Goal: Check status: Check status

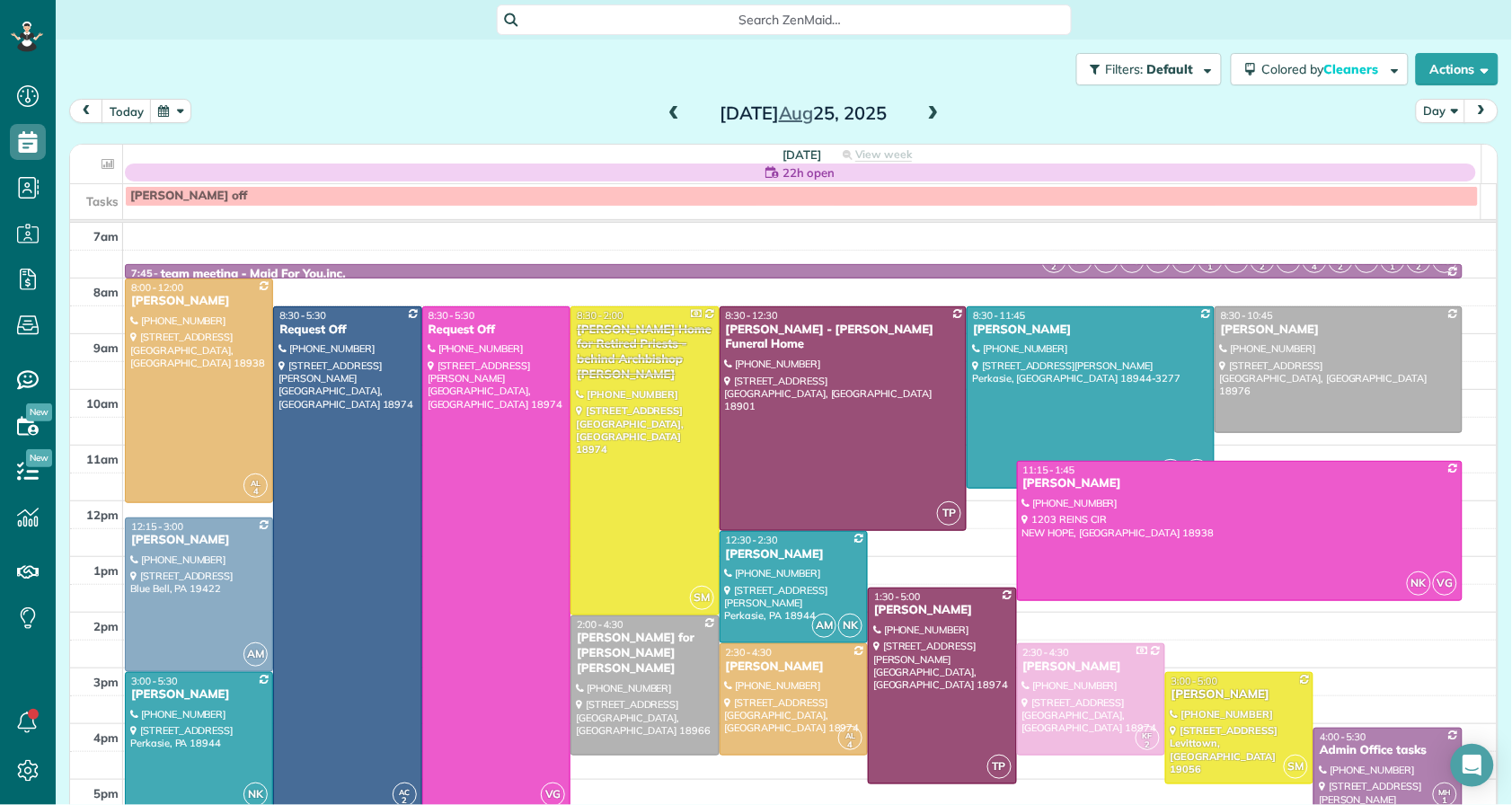
scroll to position [25, 0]
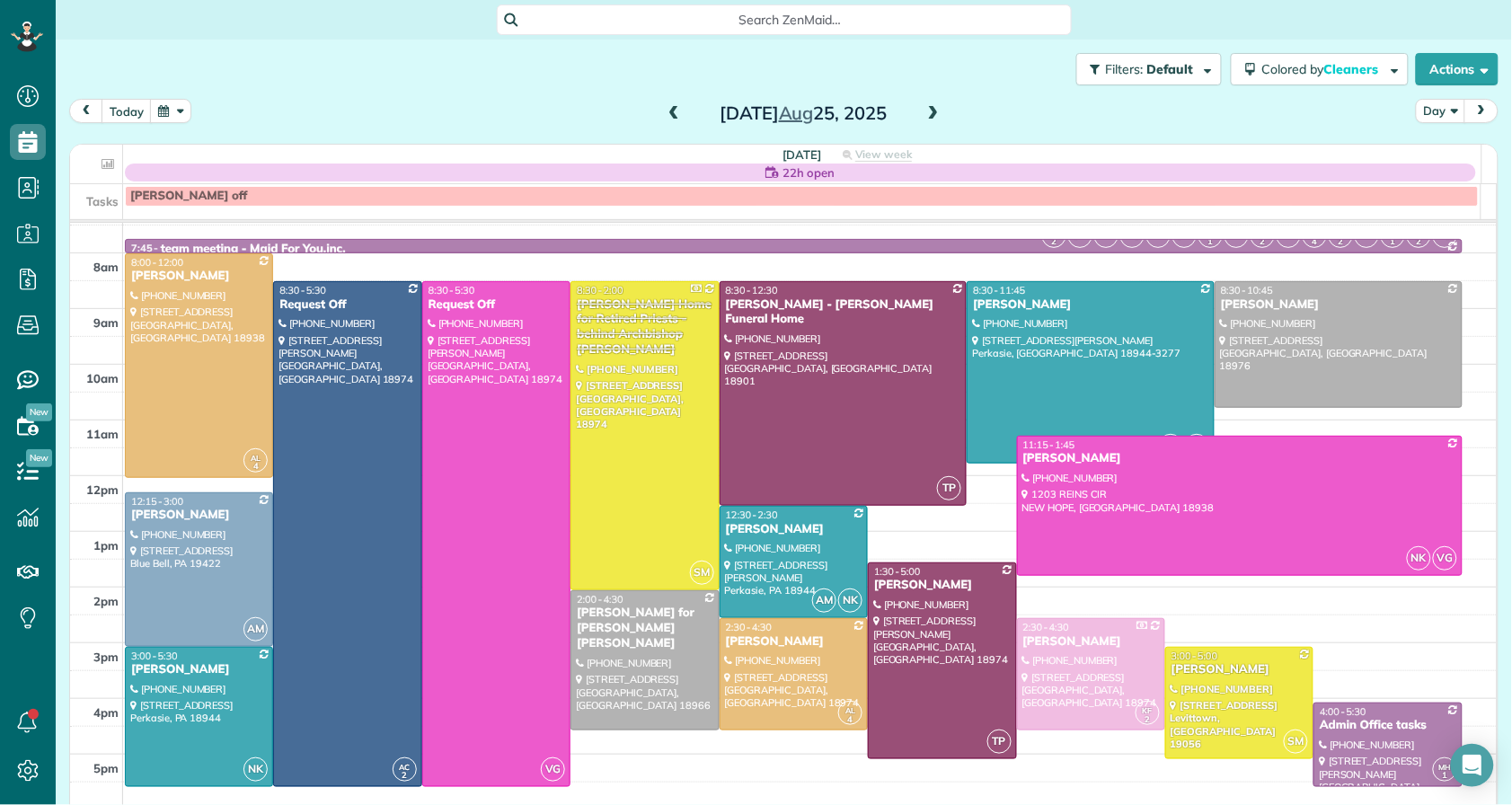
click at [664, 112] on span at bounding box center [674, 115] width 20 height 16
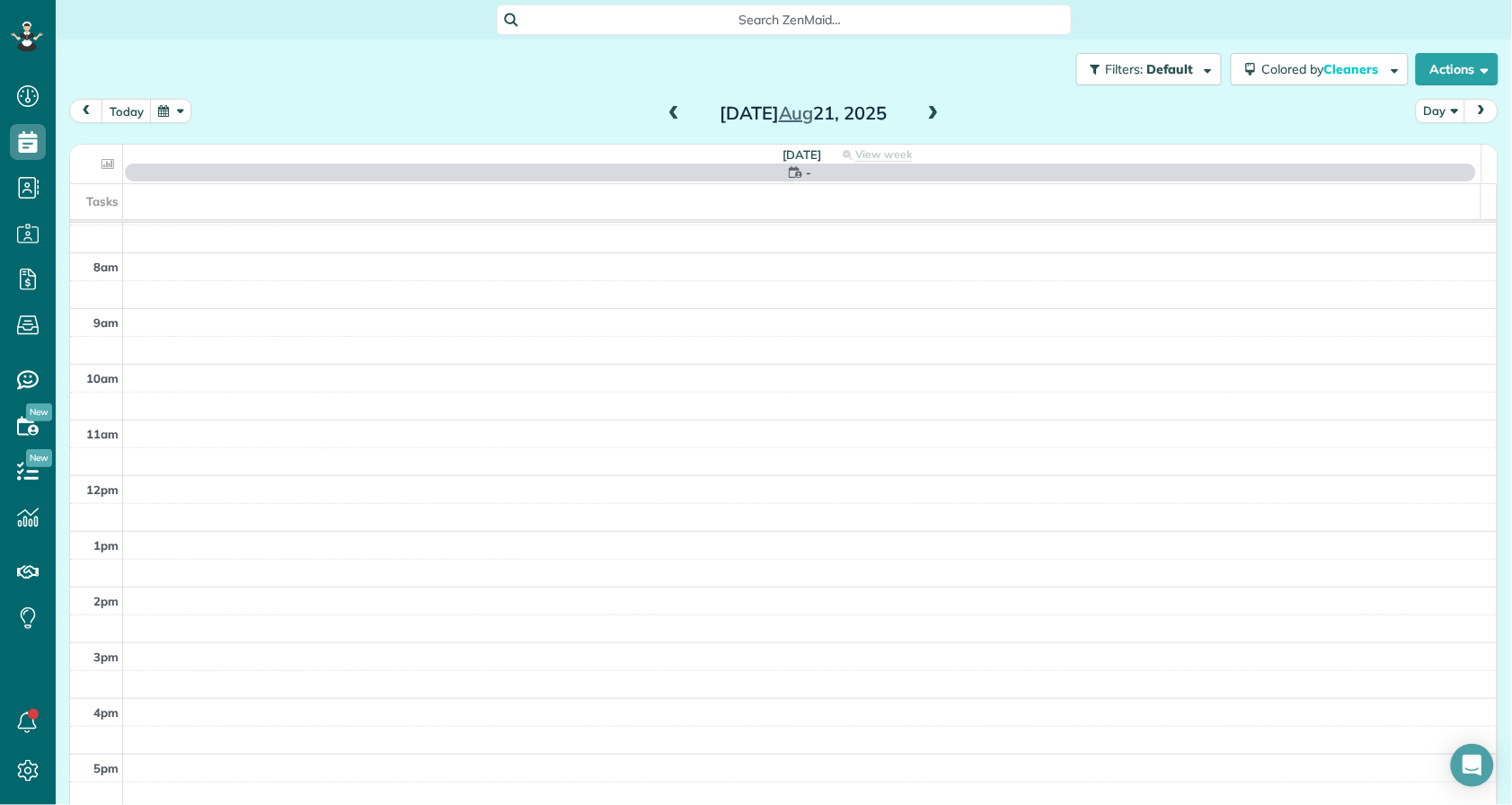
scroll to position [0, 0]
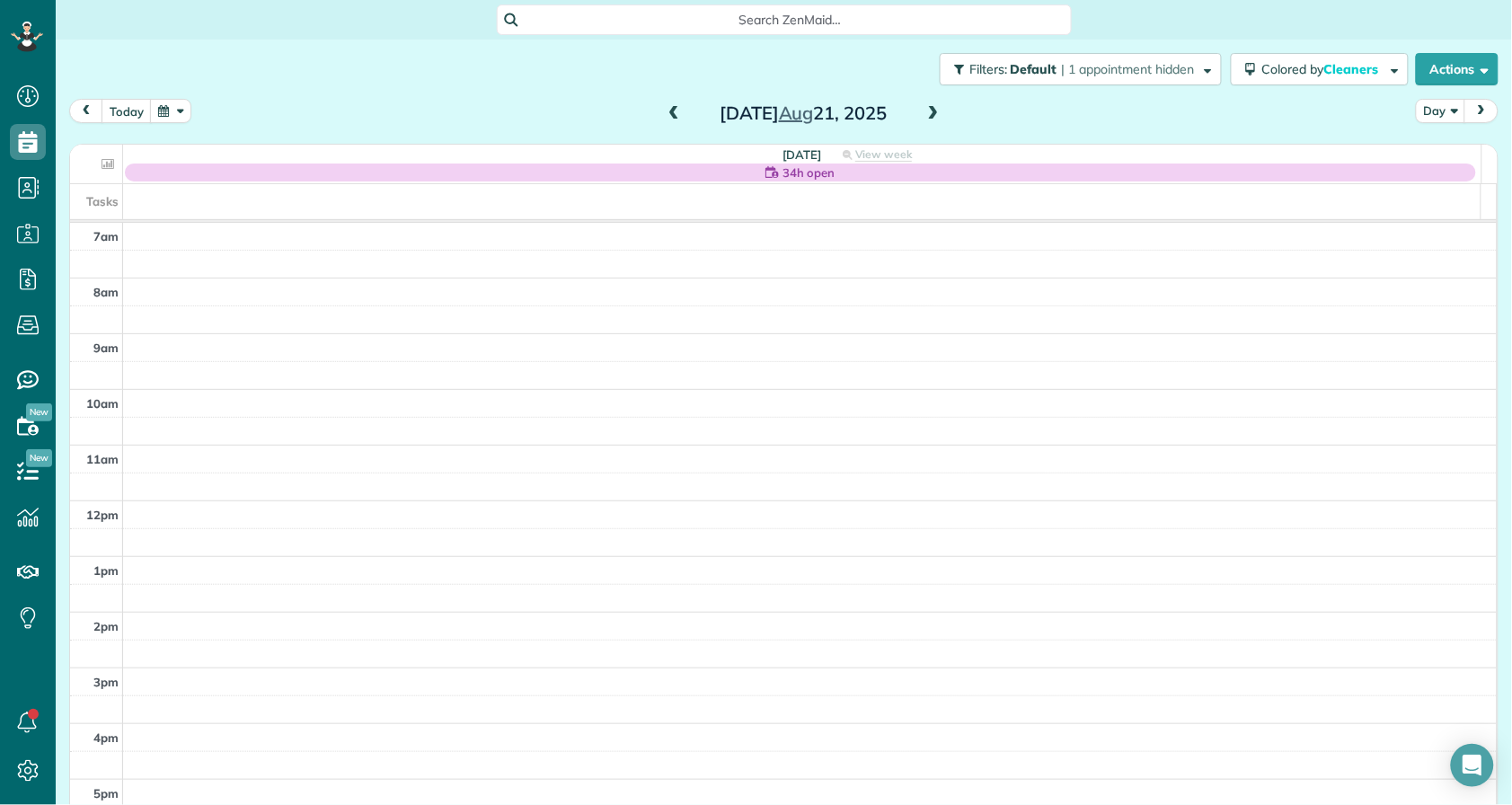
click at [666, 110] on span at bounding box center [674, 115] width 20 height 16
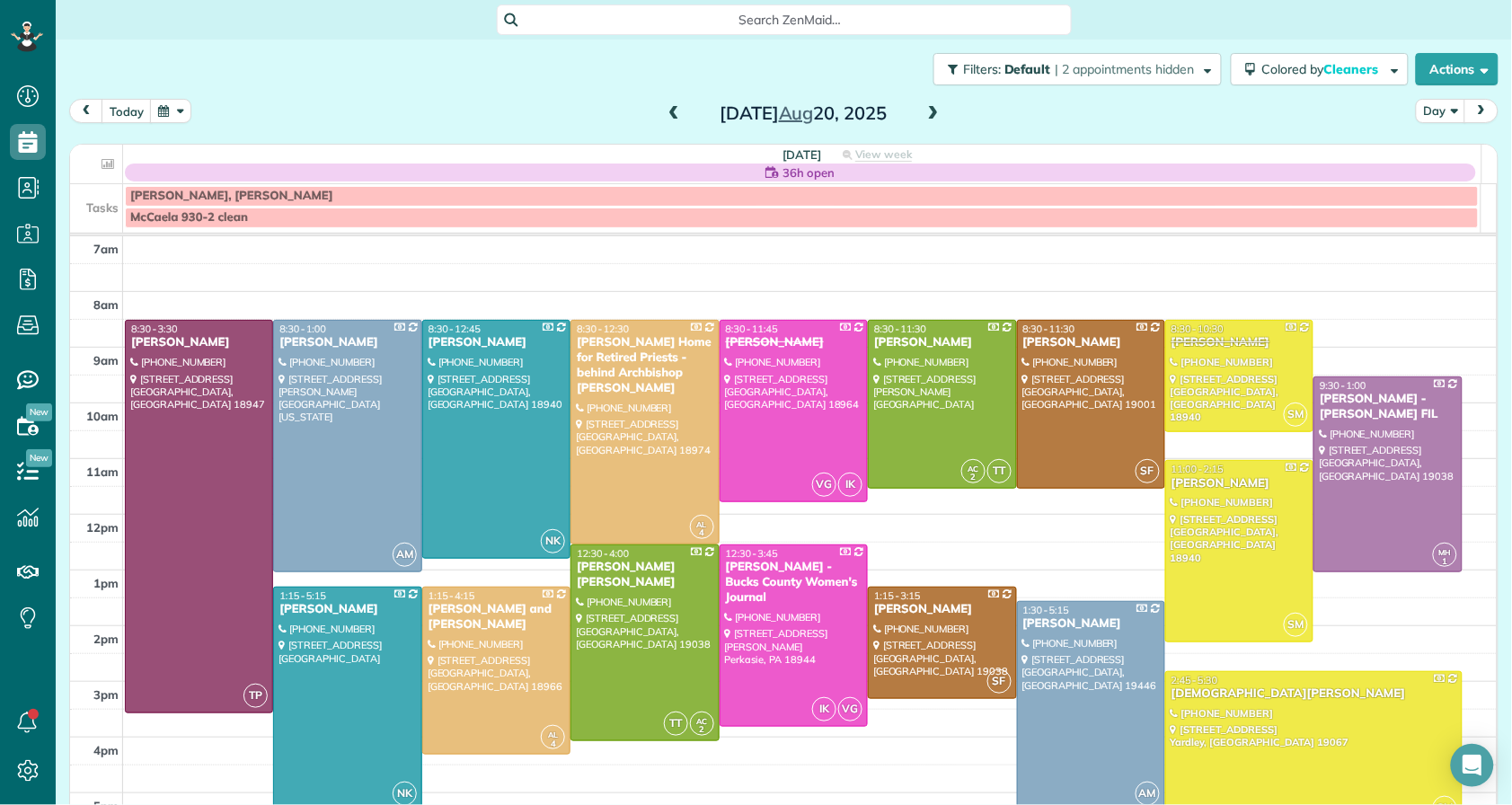
click at [666, 111] on span at bounding box center [674, 115] width 20 height 16
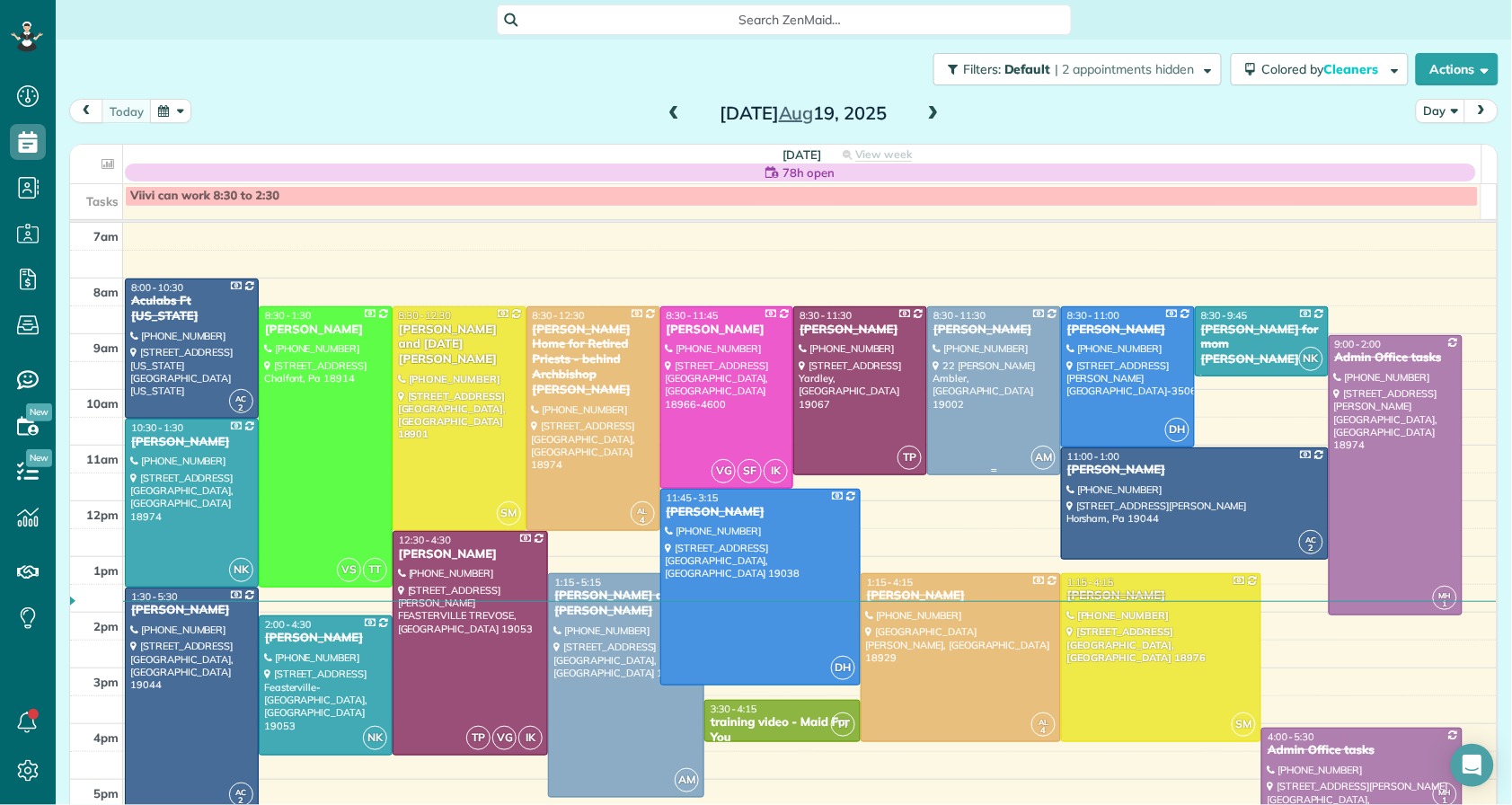
click at [953, 323] on div "[PERSON_NAME]" at bounding box center [993, 330] width 123 height 15
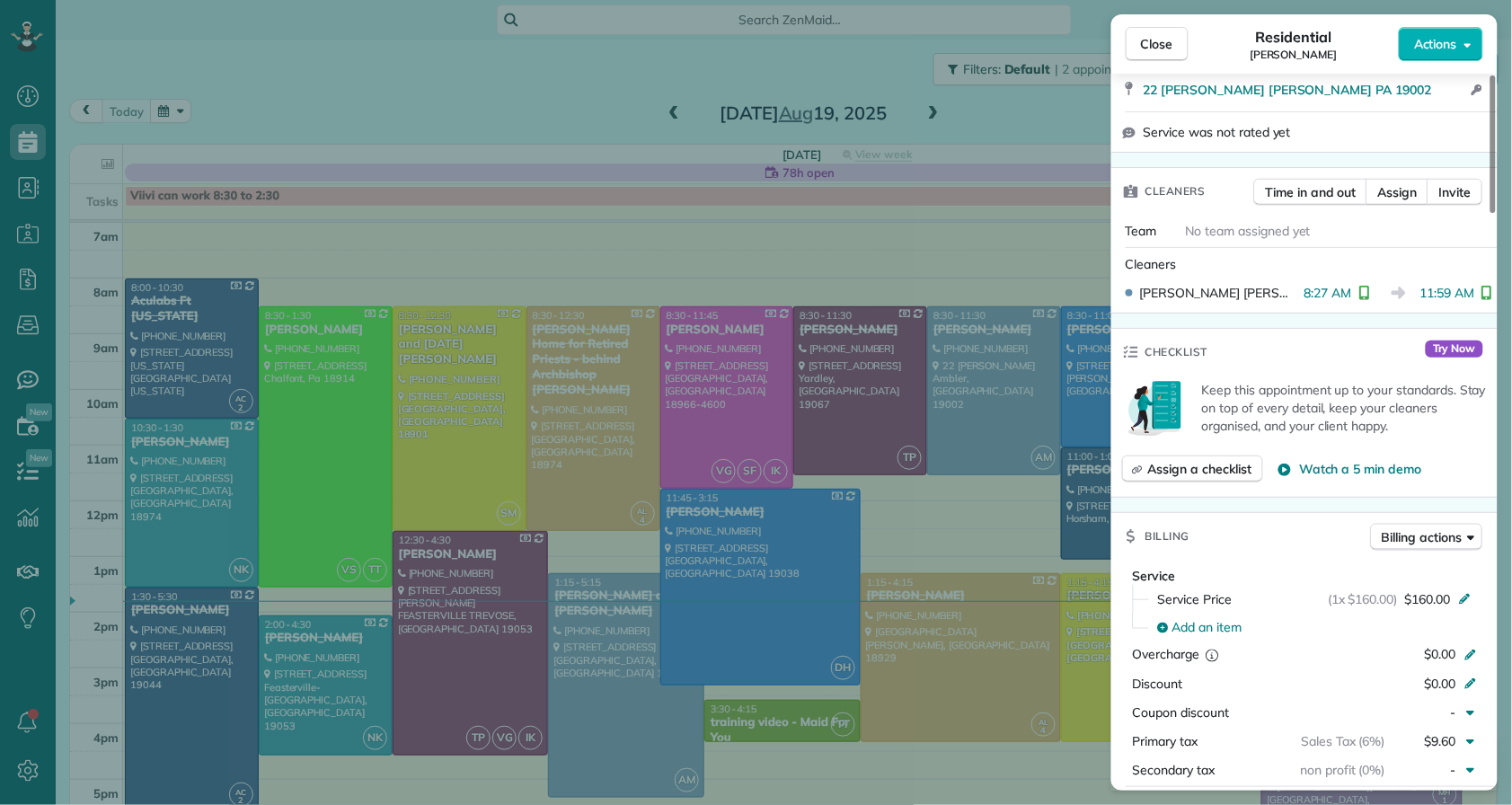
scroll to position [327, 0]
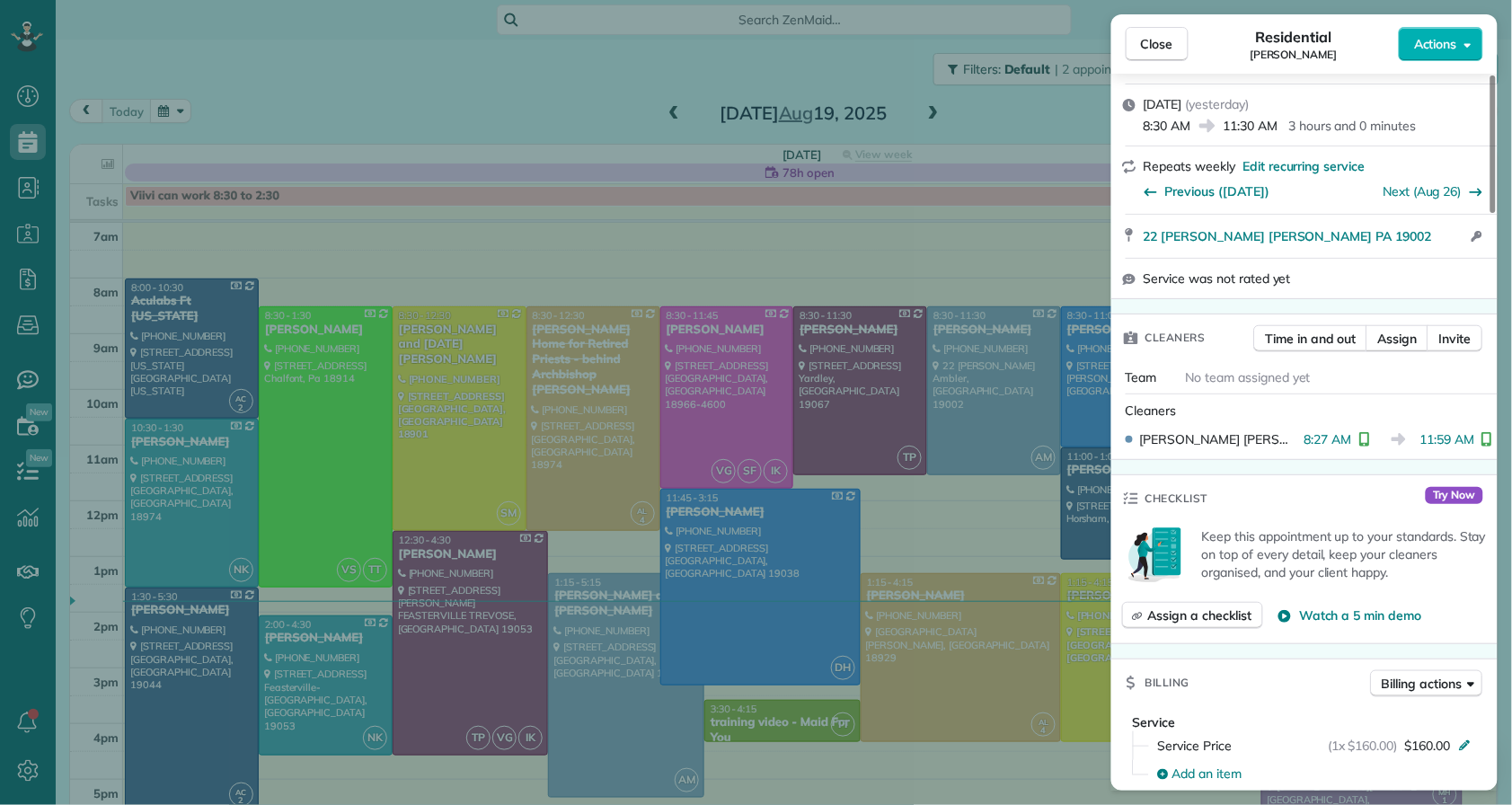
drag, startPoint x: 1135, startPoint y: 50, endPoint x: 1082, endPoint y: 68, distance: 56.0
click at [1135, 50] on button "Close" at bounding box center [1157, 45] width 63 height 35
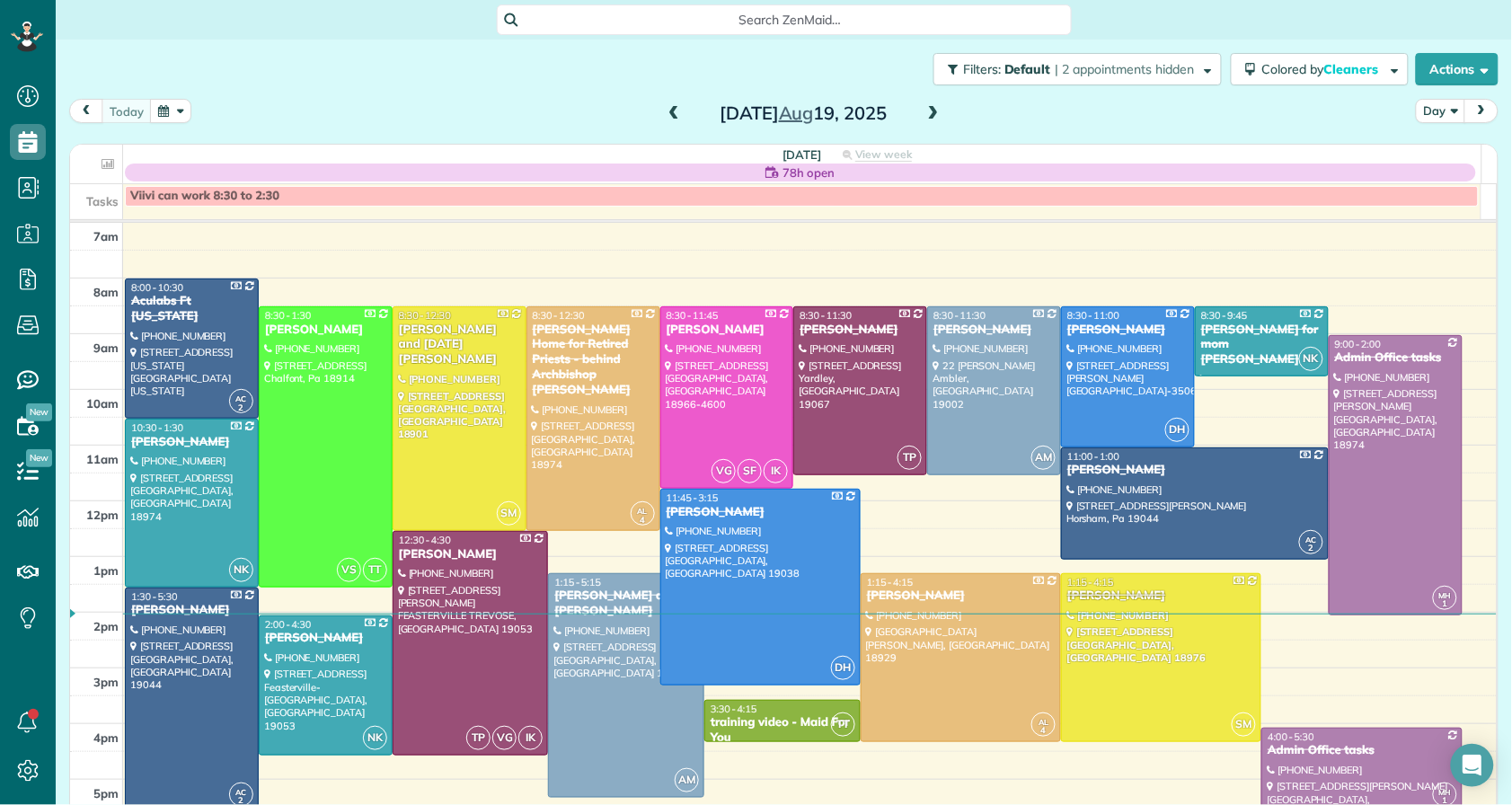
click at [926, 118] on span at bounding box center [934, 115] width 20 height 16
